Goal: Transaction & Acquisition: Purchase product/service

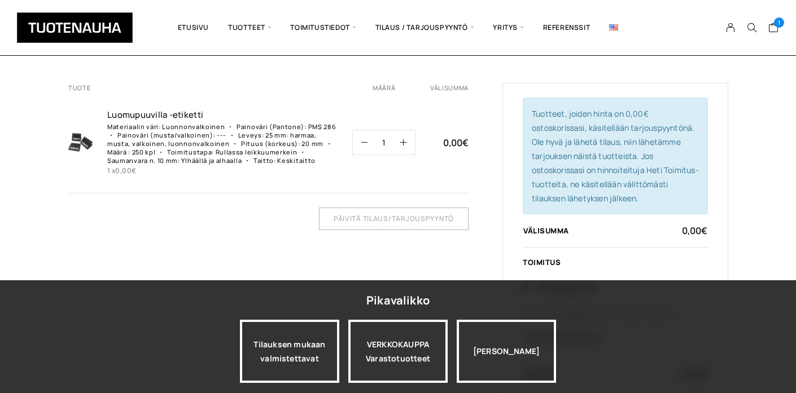
scroll to position [98, 0]
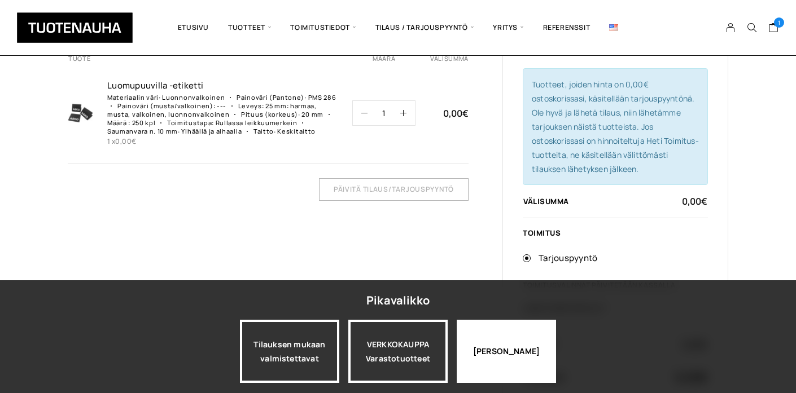
click at [493, 353] on div "[PERSON_NAME]" at bounding box center [506, 351] width 99 height 63
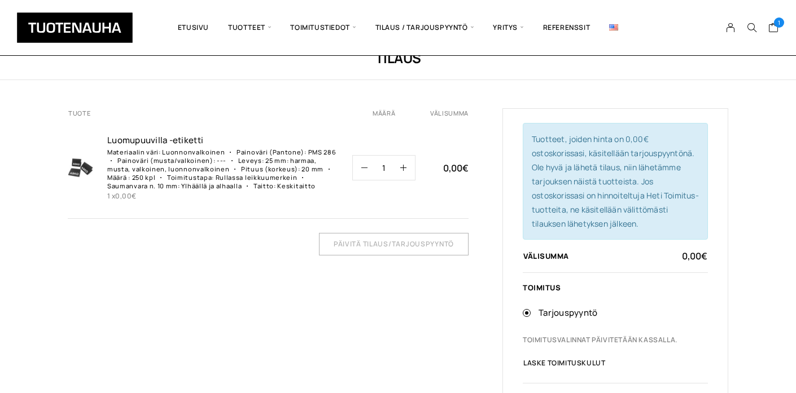
scroll to position [45, 0]
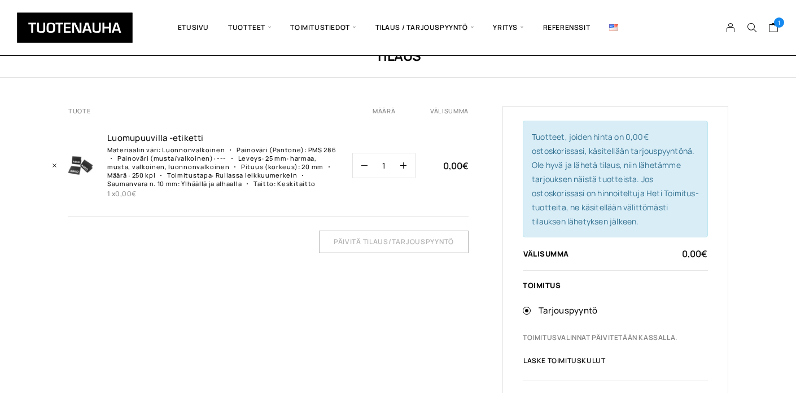
click at [76, 161] on img at bounding box center [80, 165] width 25 height 25
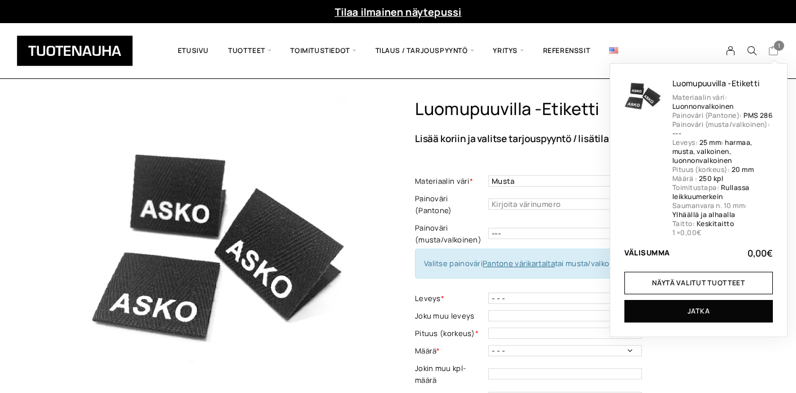
click at [771, 54] on icon "Cart" at bounding box center [773, 51] width 11 height 10
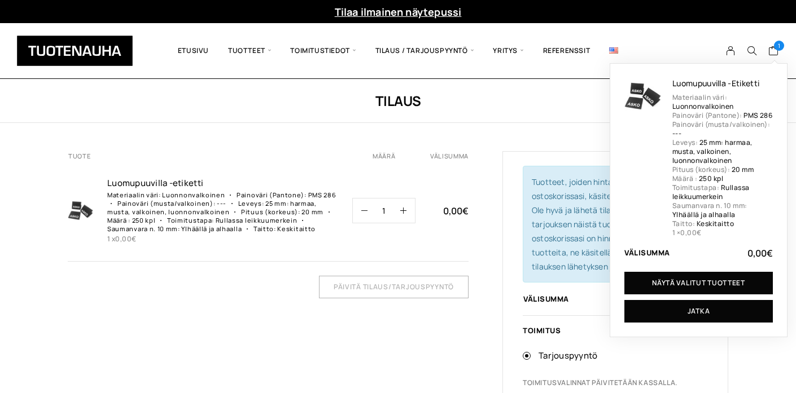
click at [678, 295] on link "Näytä valitut tuotteet" at bounding box center [698, 283] width 148 height 23
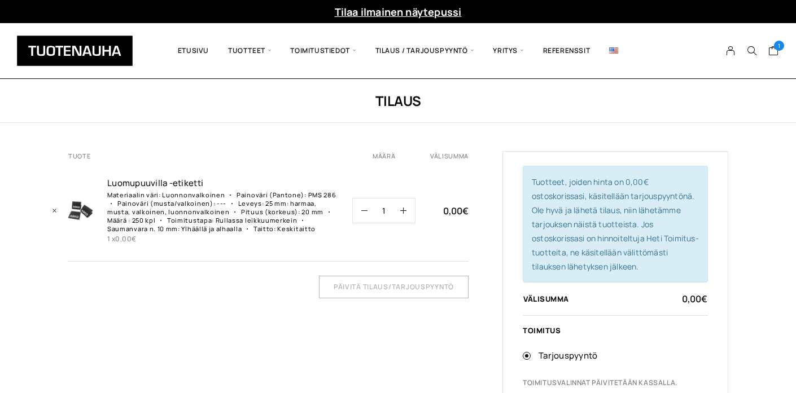
click at [166, 213] on p "25 mm: harmaa, musta, valkoinen, luonnonvalkoinen" at bounding box center [211, 207] width 209 height 17
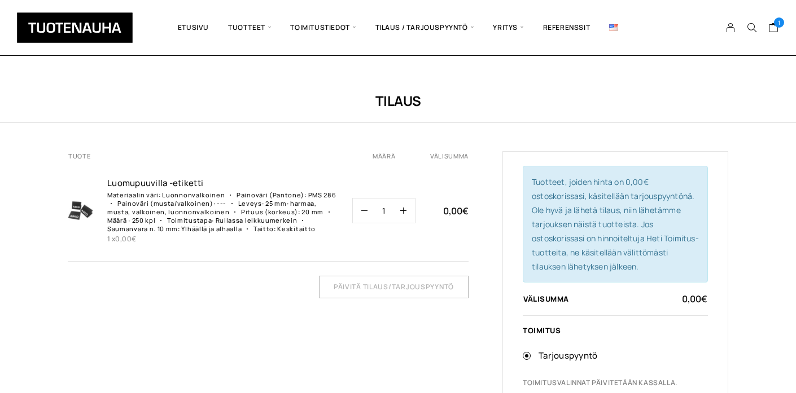
scroll to position [45, 0]
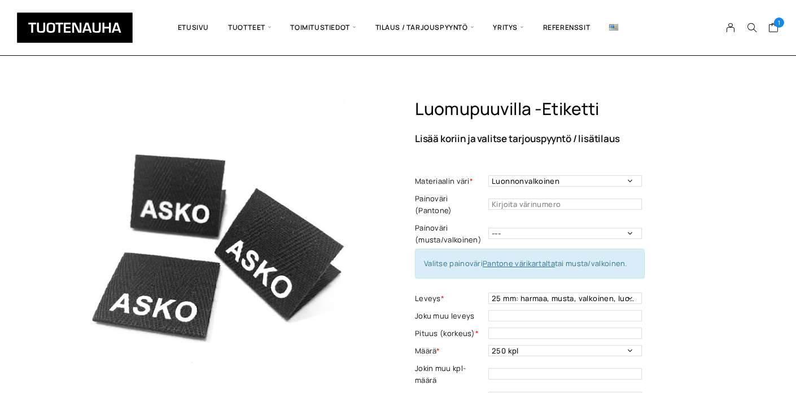
select select "Luonnonvalkoinen"
select select "25 mm: harmaa, musta, valkoinen, luonnonvalkoinen"
select select "250 kpl"
select select "Ylhäällä ja alhaalla"
select select "Keskitaitto"
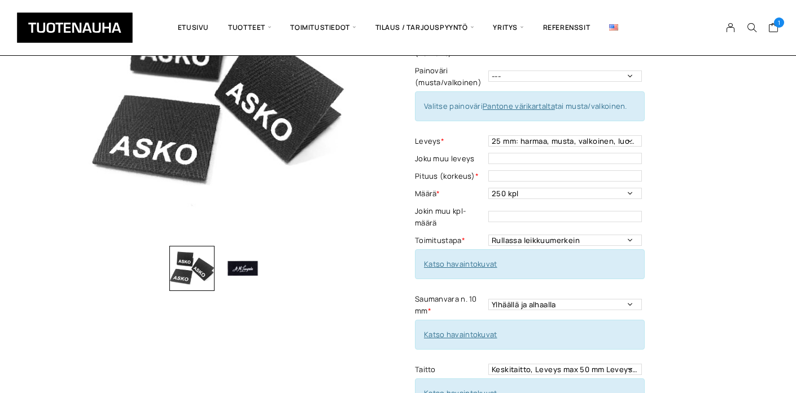
scroll to position [156, 0]
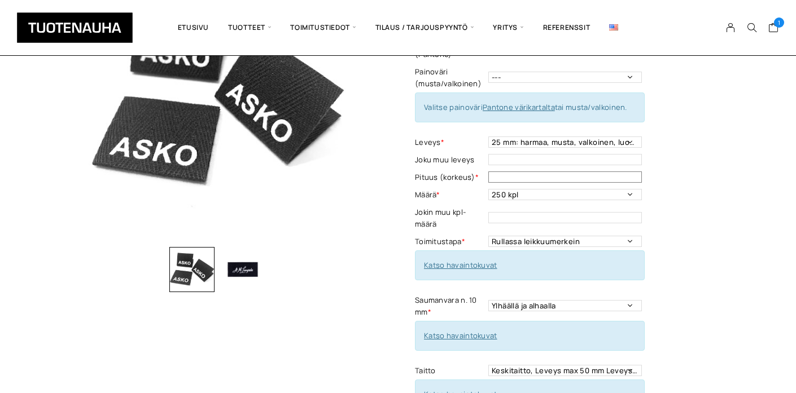
click at [515, 172] on input "text" at bounding box center [565, 177] width 154 height 11
type input "20 mm"
click at [365, 159] on img at bounding box center [217, 91] width 299 height 299
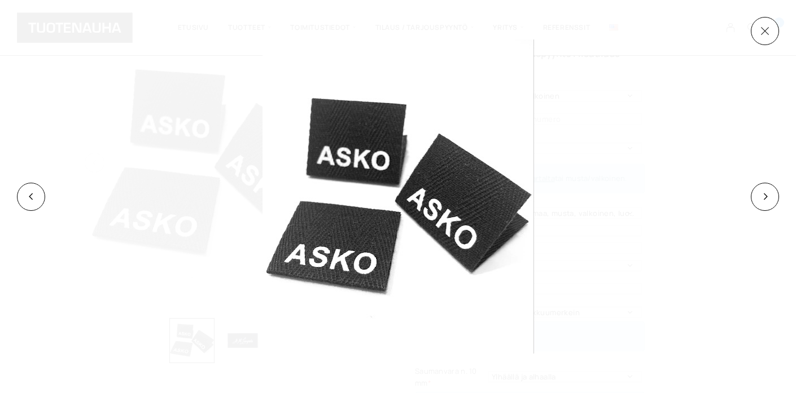
scroll to position [85, 0]
click at [766, 33] on button at bounding box center [765, 31] width 28 height 28
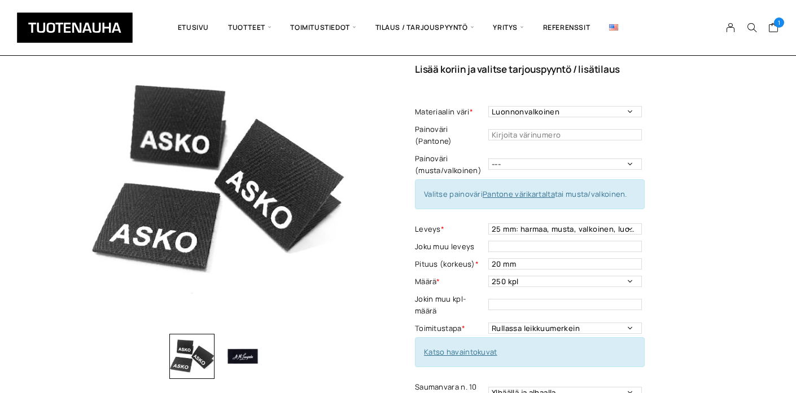
scroll to position [68, 0]
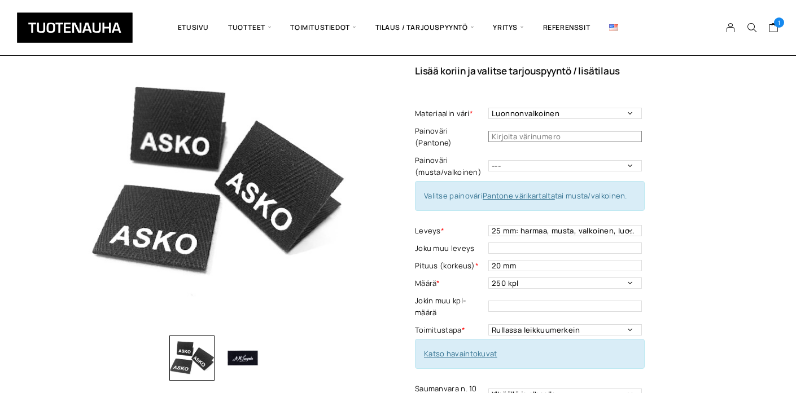
click at [580, 131] on input "text" at bounding box center [565, 136] width 154 height 11
type input "PMS 286"
click at [708, 234] on div "Luomupuuvilla -etiketti Lisää koriin ja valitse tarjouspyyntö / lisätilaus Mate…" at bounding box center [571, 352] width 313 height 642
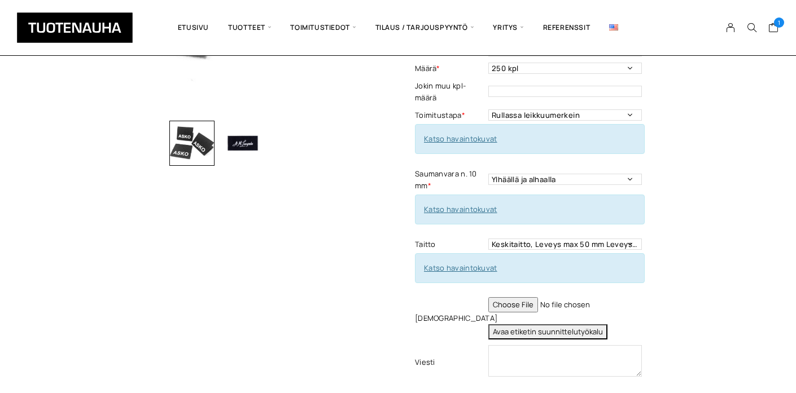
scroll to position [296, 0]
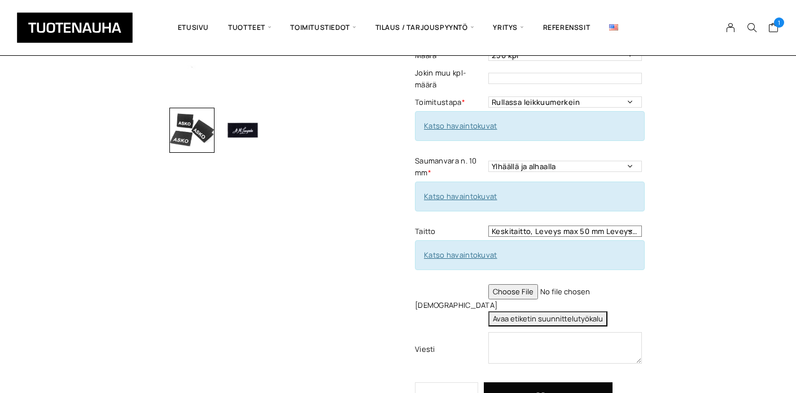
click at [622, 226] on select "Ei taittoa Keskitaitto, Leveys max 50 mm Leveys minimi 15 mm Korkeus taitettuna…" at bounding box center [565, 231] width 154 height 11
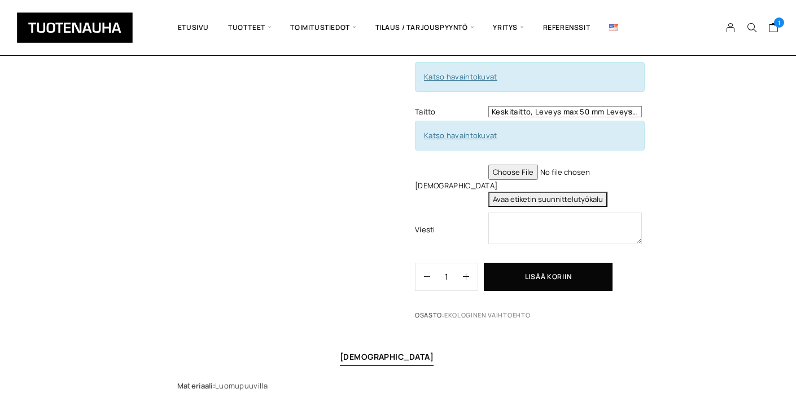
scroll to position [422, 0]
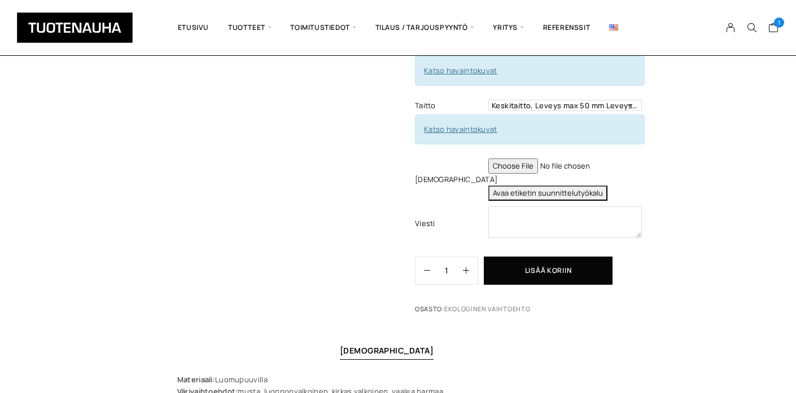
click at [505, 159] on input "file" at bounding box center [565, 166] width 154 height 15
type input "C:\fakepath\Pikuliten_puuvilla-etiketti.pdf"
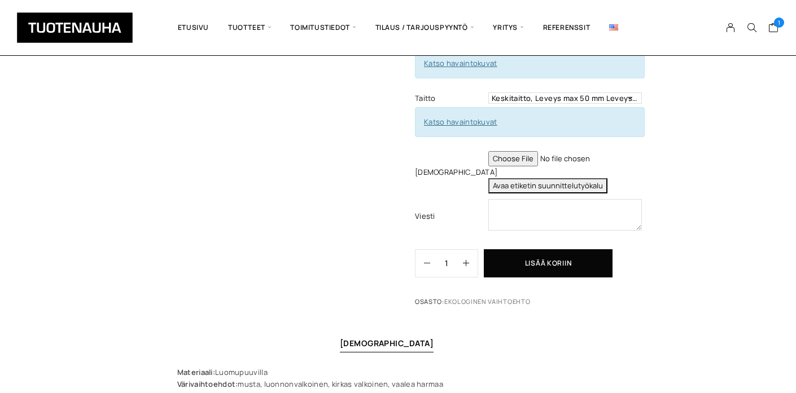
scroll to position [431, 0]
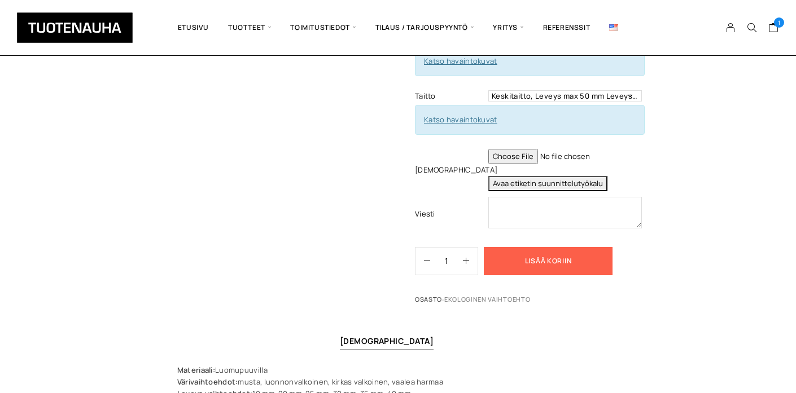
click at [579, 251] on button "Lisää koriin" at bounding box center [548, 261] width 129 height 28
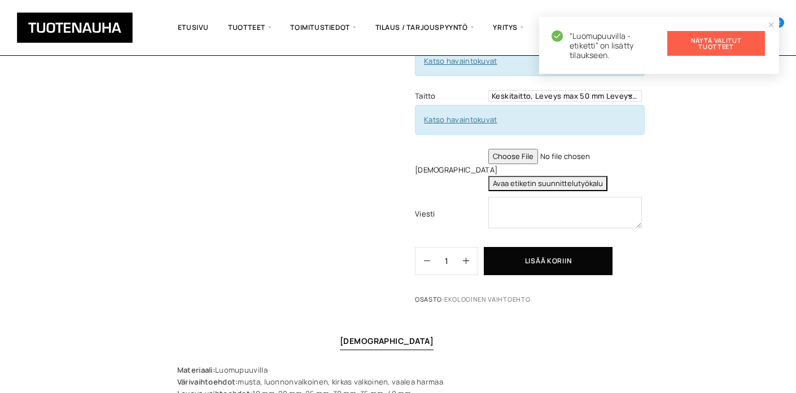
click at [725, 38] on link "Näytä valitut tuotteet" at bounding box center [716, 43] width 98 height 25
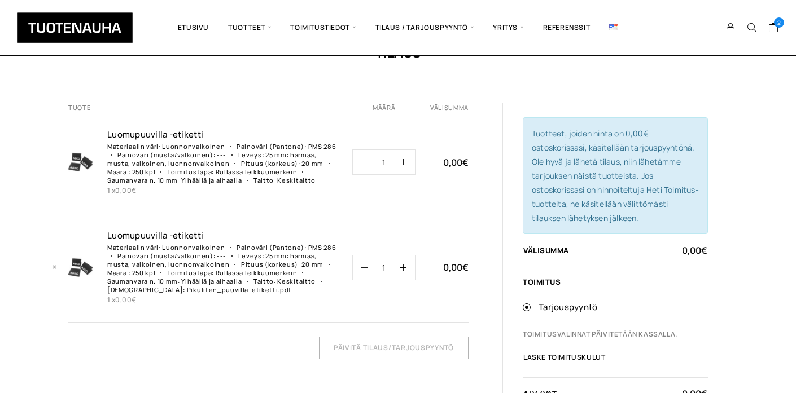
scroll to position [51, 0]
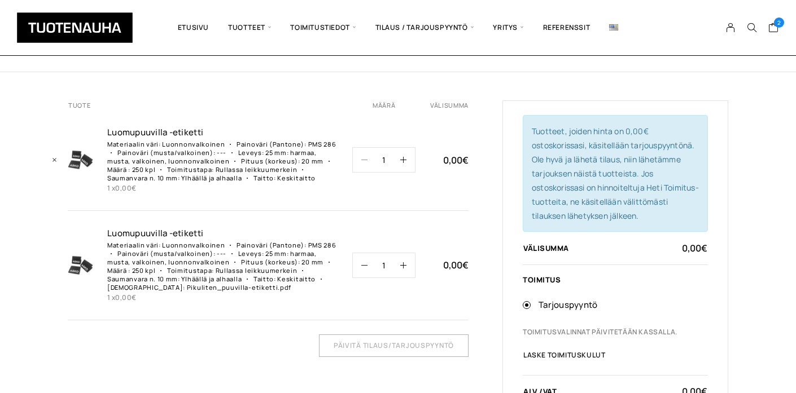
click at [362, 155] on button "button" at bounding box center [360, 160] width 15 height 24
type input "0"
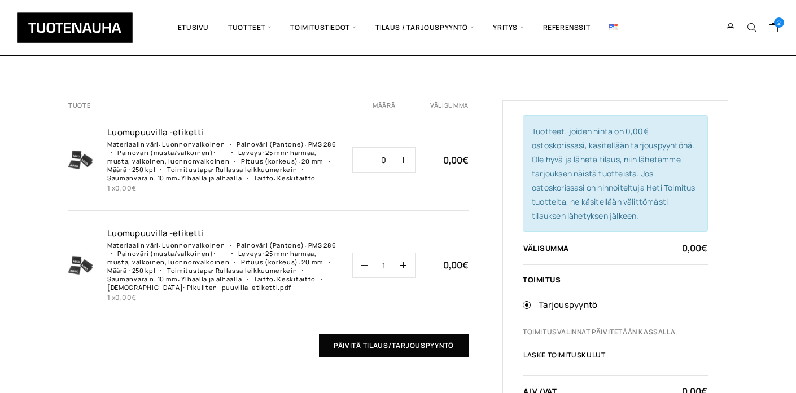
click at [357, 345] on input "Päivitä tilaus/tarjouspyyntö" at bounding box center [394, 346] width 150 height 23
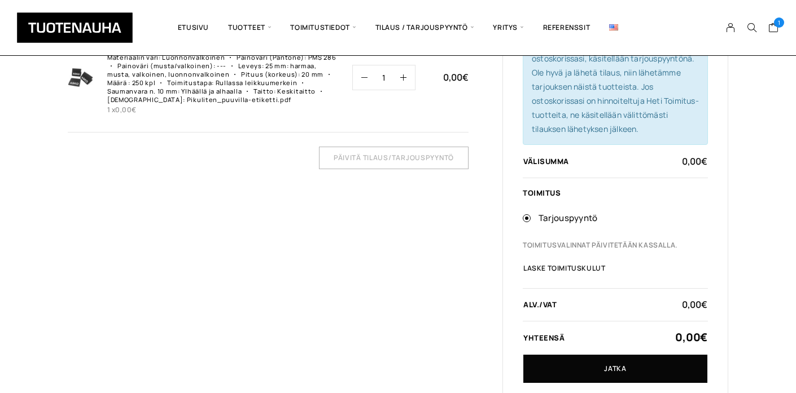
scroll to position [159, 0]
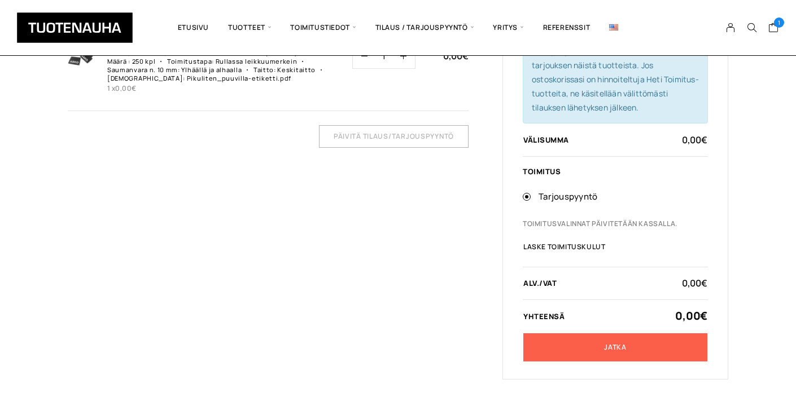
click at [611, 345] on link "Jatka" at bounding box center [615, 348] width 184 height 28
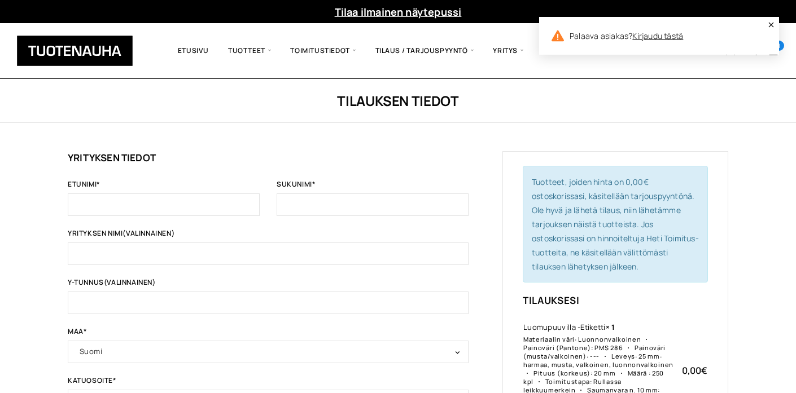
click at [773, 22] on icon at bounding box center [771, 24] width 7 height 7
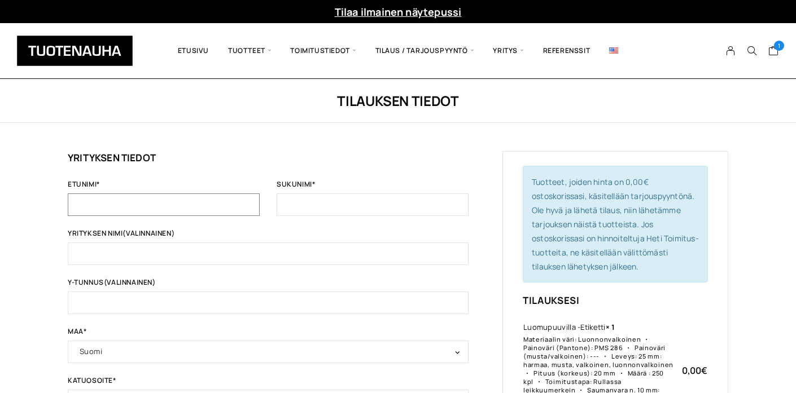
click at [239, 207] on input "Etunimi *" at bounding box center [164, 205] width 192 height 23
type input "Ulrika"
type input "Öhman"
type input "Grässtigen 5"
type input "Vasa"
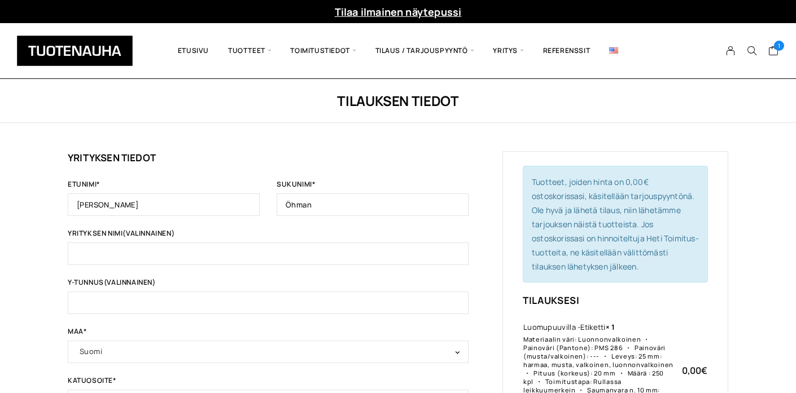
type input "65380"
type input "[PHONE_NUMBER]"
type input "[EMAIL_ADDRESS][DOMAIN_NAME]"
click at [323, 204] on input "Öhman" at bounding box center [373, 205] width 192 height 23
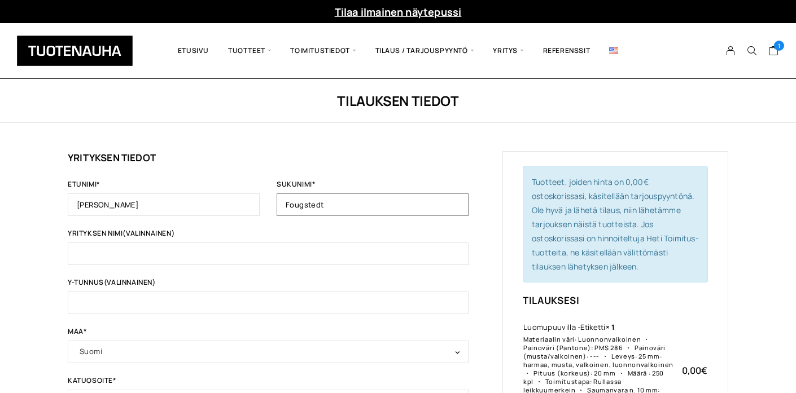
type input "Fougstedt"
click at [230, 246] on input "Yrityksen nimi (valinnainen)" at bounding box center [268, 254] width 401 height 23
type input "Pikuliten"
click at [210, 298] on input "Y-tunnus (valinnainen)" at bounding box center [268, 303] width 401 height 23
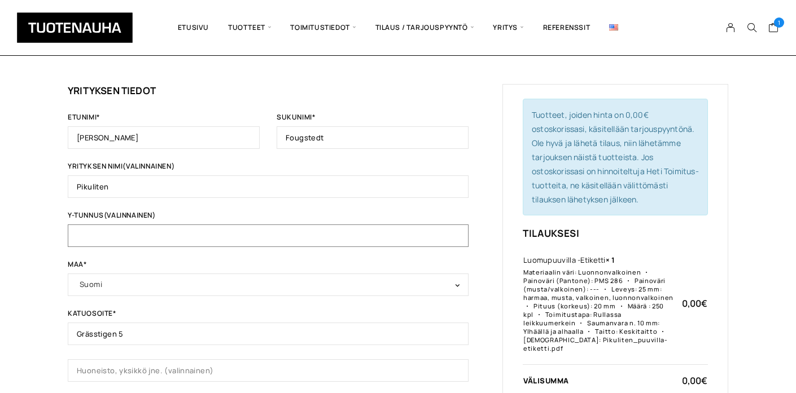
scroll to position [81, 0]
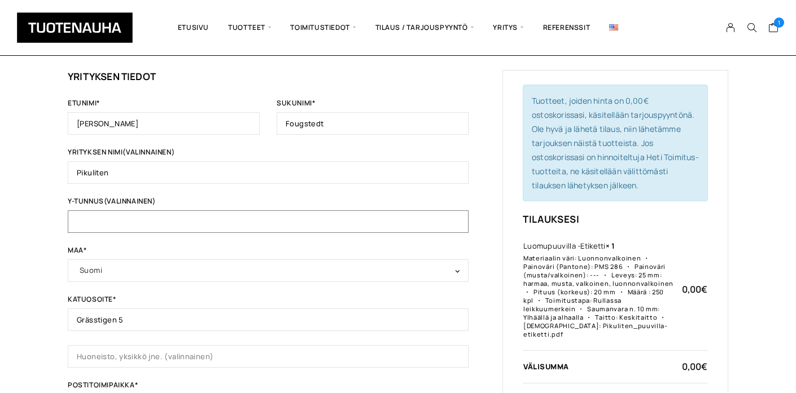
paste input "3516428-3"
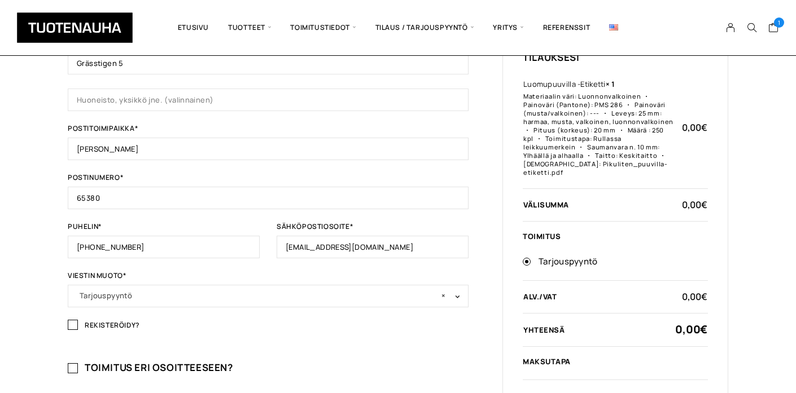
scroll to position [629, 0]
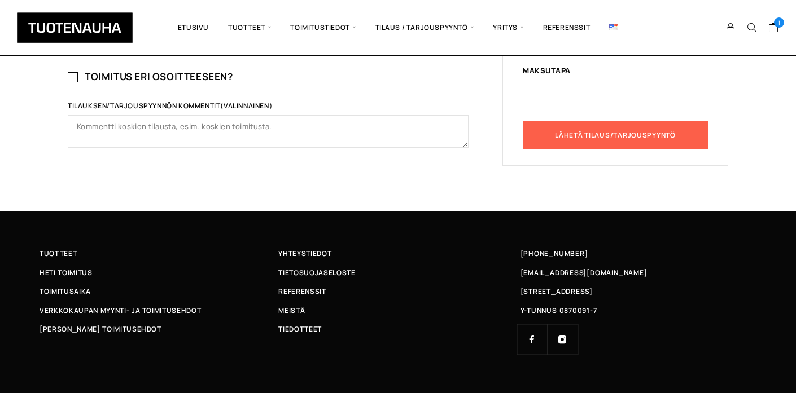
type input "3516428-3"
click at [588, 135] on button "Lähetä tilaus/tarjouspyyntö" at bounding box center [615, 135] width 185 height 28
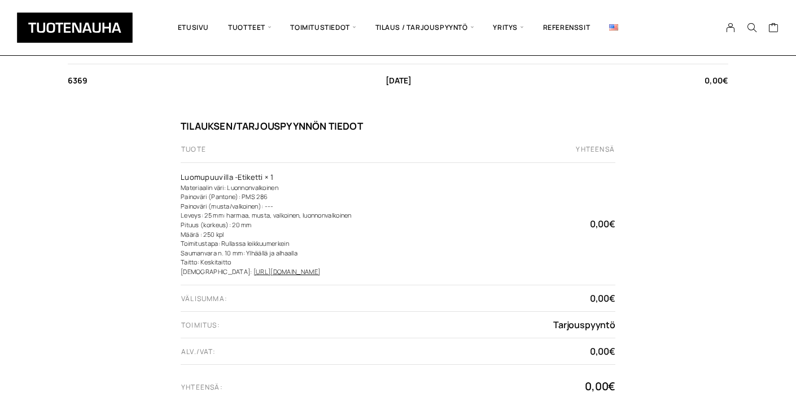
scroll to position [237, 0]
